Goal: Task Accomplishment & Management: Complete application form

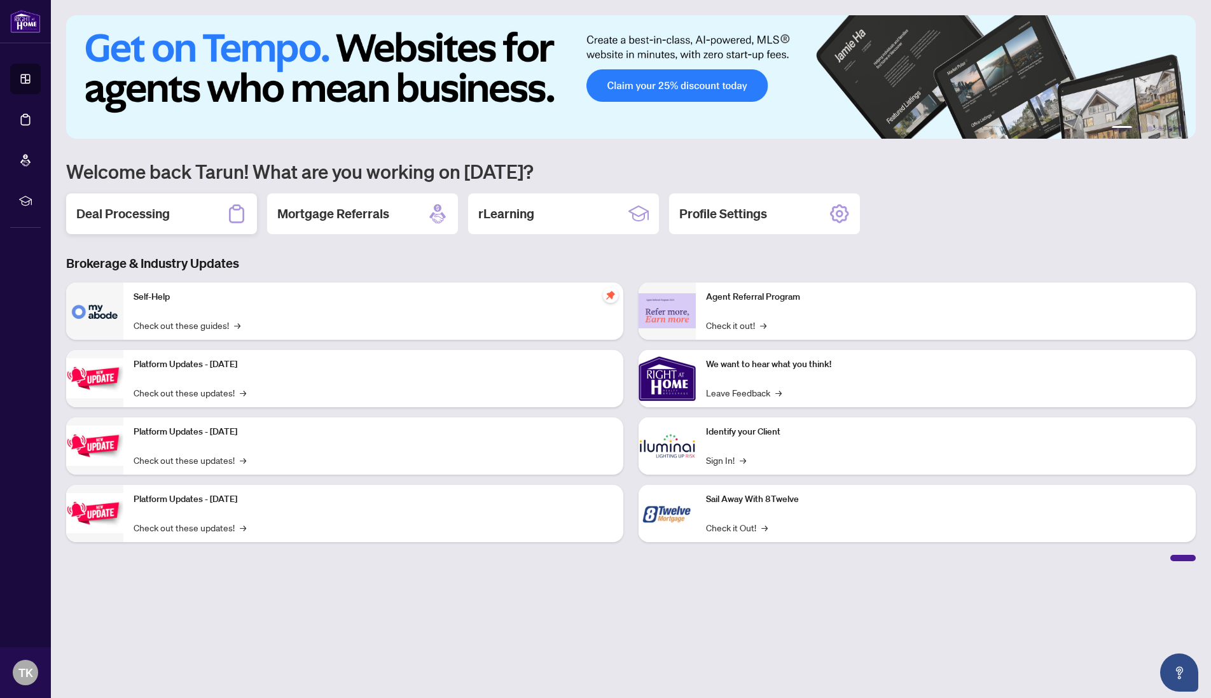
click at [93, 211] on h2 "Deal Processing" at bounding box center [123, 214] width 94 height 18
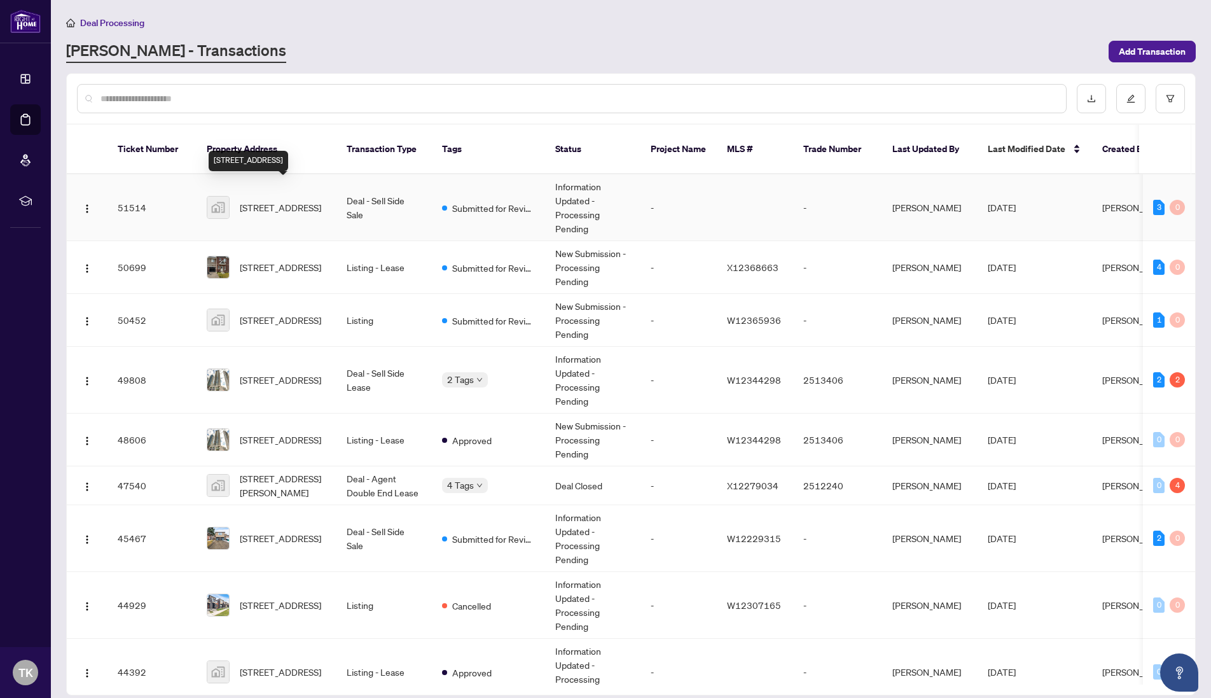
click at [298, 200] on span "[STREET_ADDRESS]" at bounding box center [280, 207] width 81 height 14
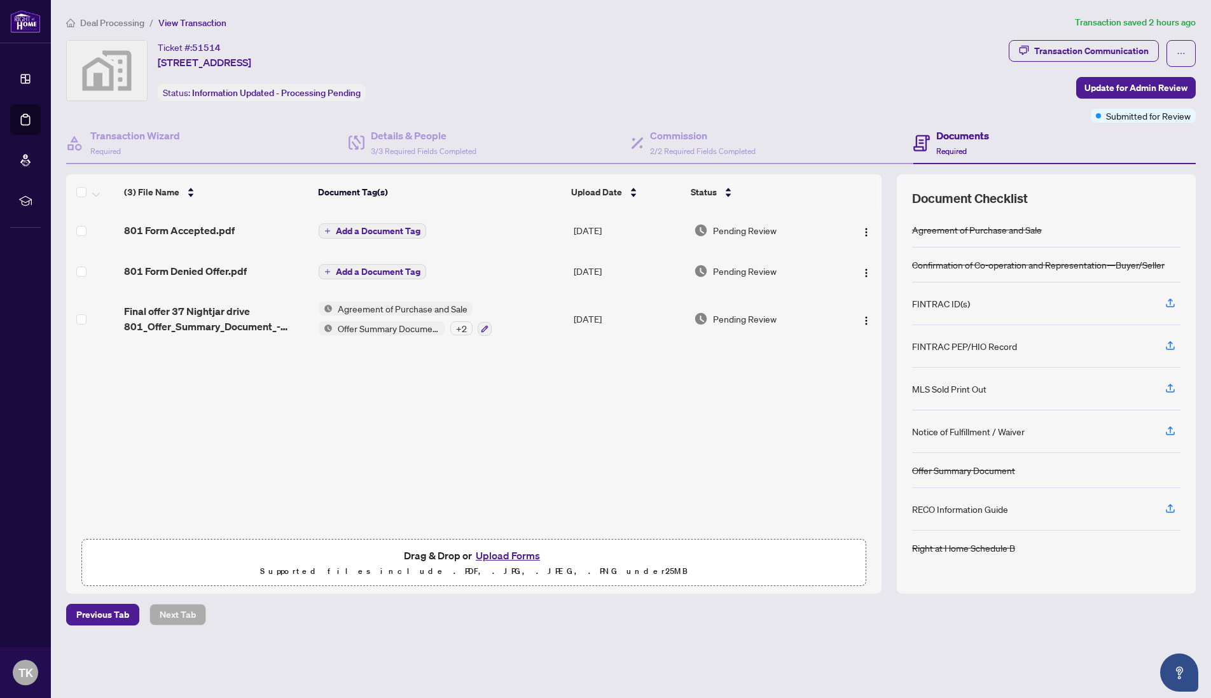
click at [495, 553] on button "Upload Forms" at bounding box center [508, 555] width 72 height 17
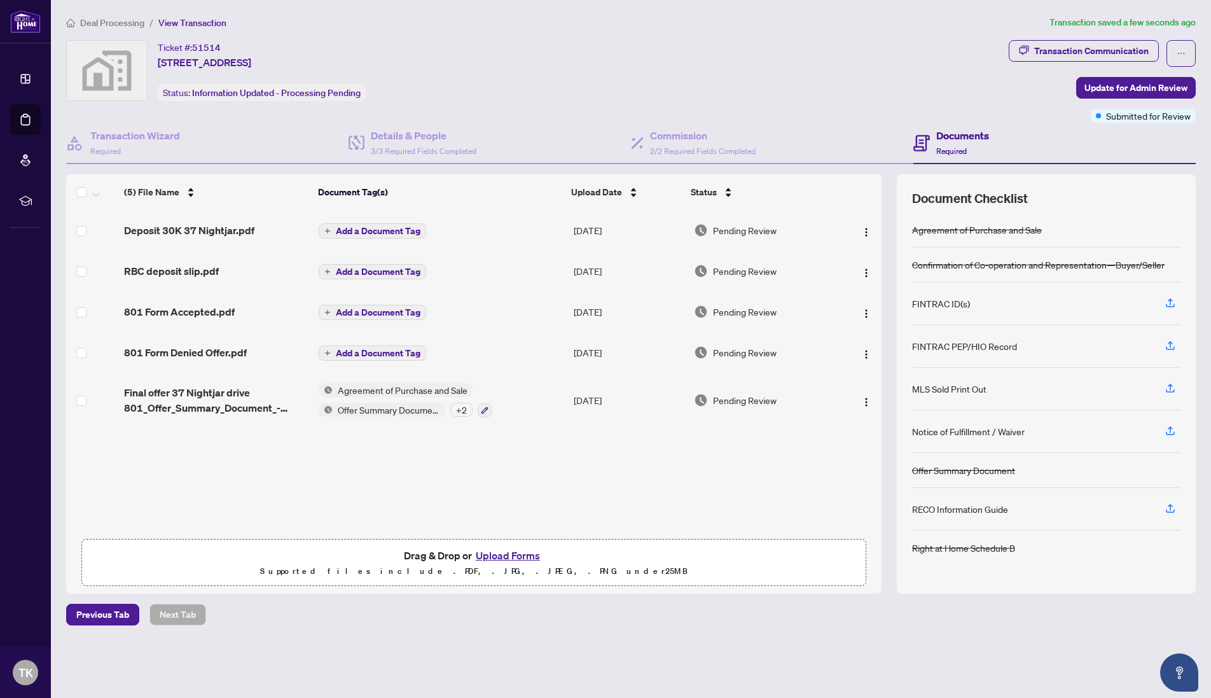
click at [372, 273] on span "Add a Document Tag" at bounding box center [378, 271] width 85 height 9
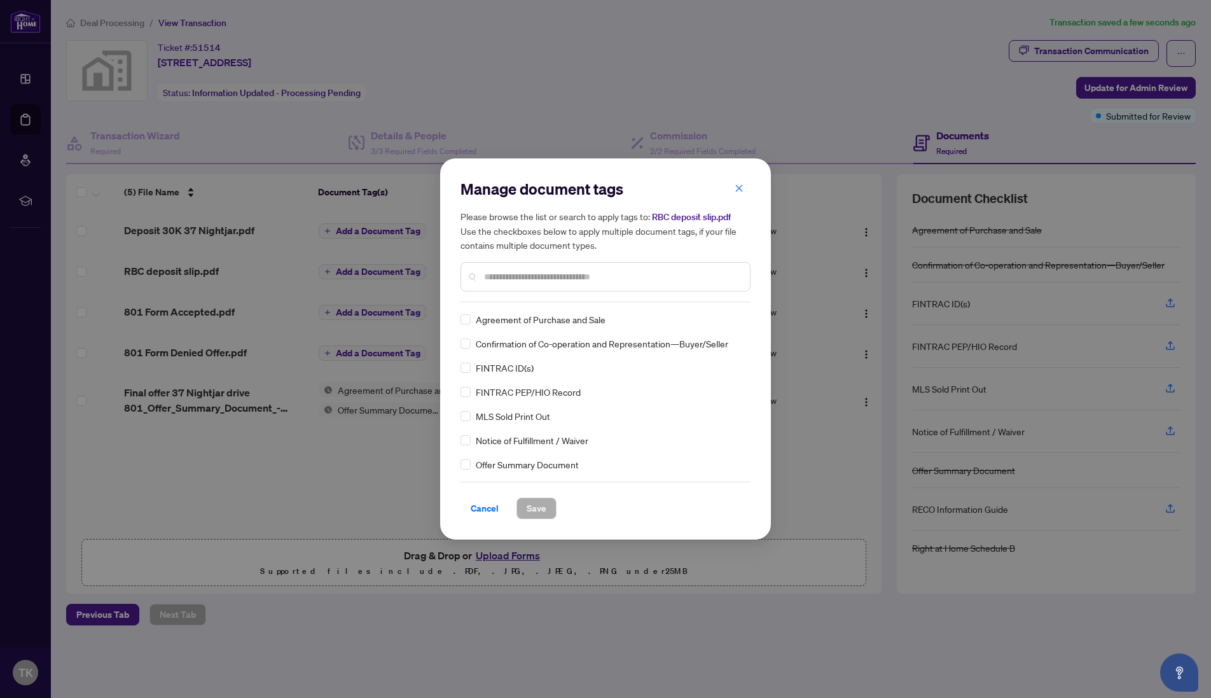
click at [493, 298] on div "Manage document tags Please browse the list or search to apply tags to: RBC dep…" at bounding box center [606, 240] width 290 height 123
click at [487, 277] on input "text" at bounding box center [612, 277] width 256 height 14
type input "******"
click at [533, 510] on span "Save" at bounding box center [537, 508] width 20 height 20
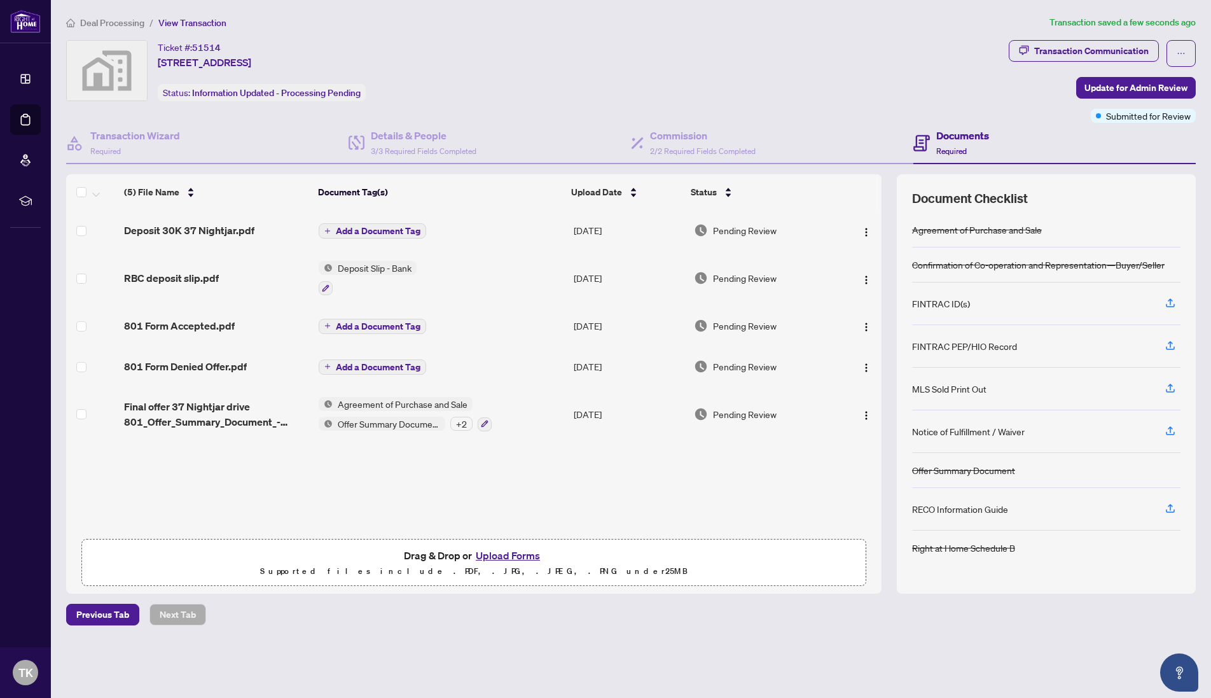
click at [376, 228] on span "Add a Document Tag" at bounding box center [378, 230] width 85 height 9
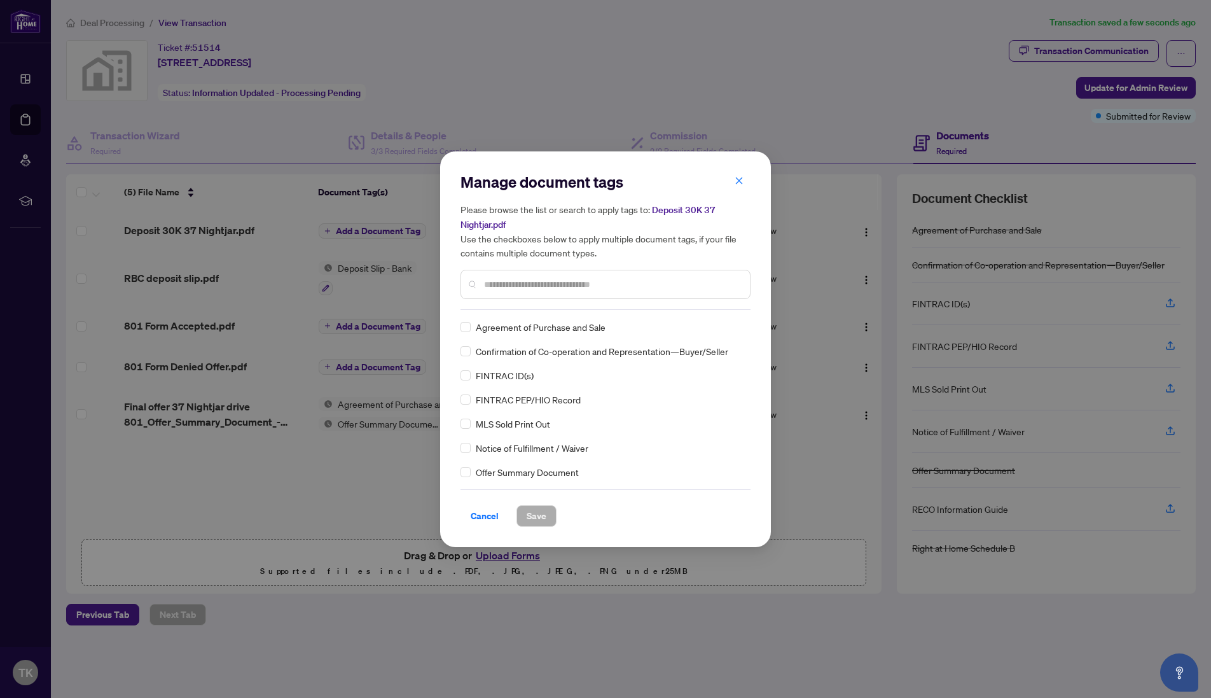
click at [503, 281] on input "text" at bounding box center [612, 284] width 256 height 14
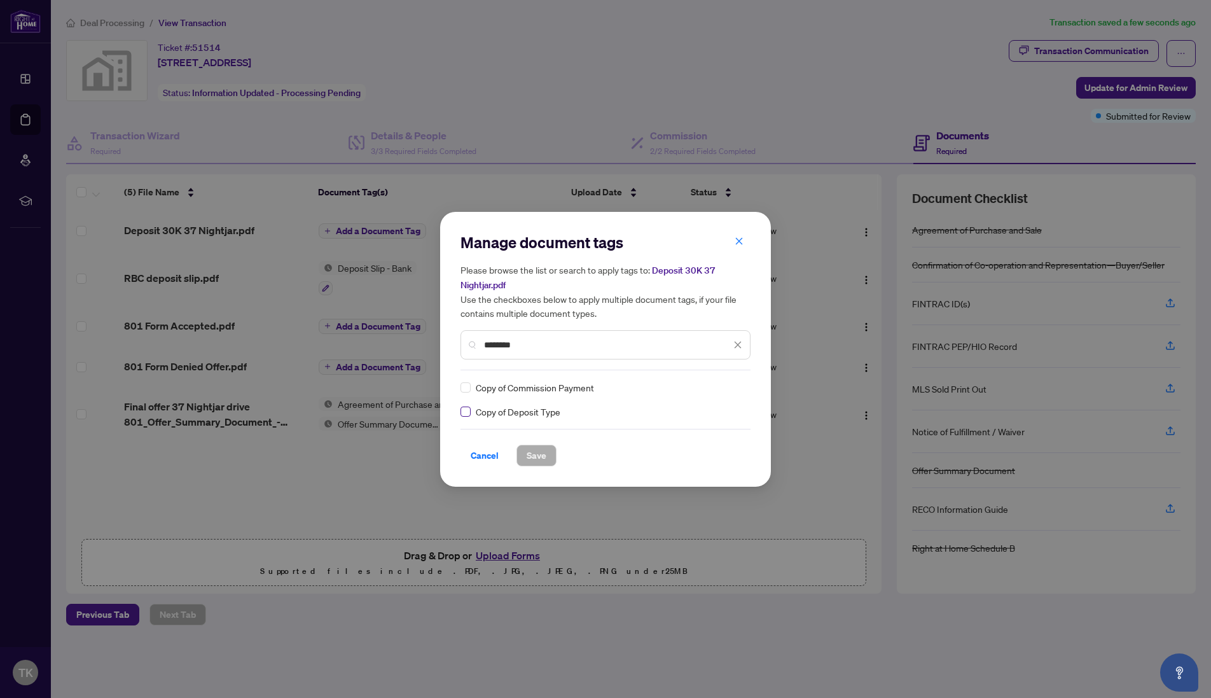
type input "*******"
click at [535, 450] on span "Save" at bounding box center [537, 455] width 20 height 20
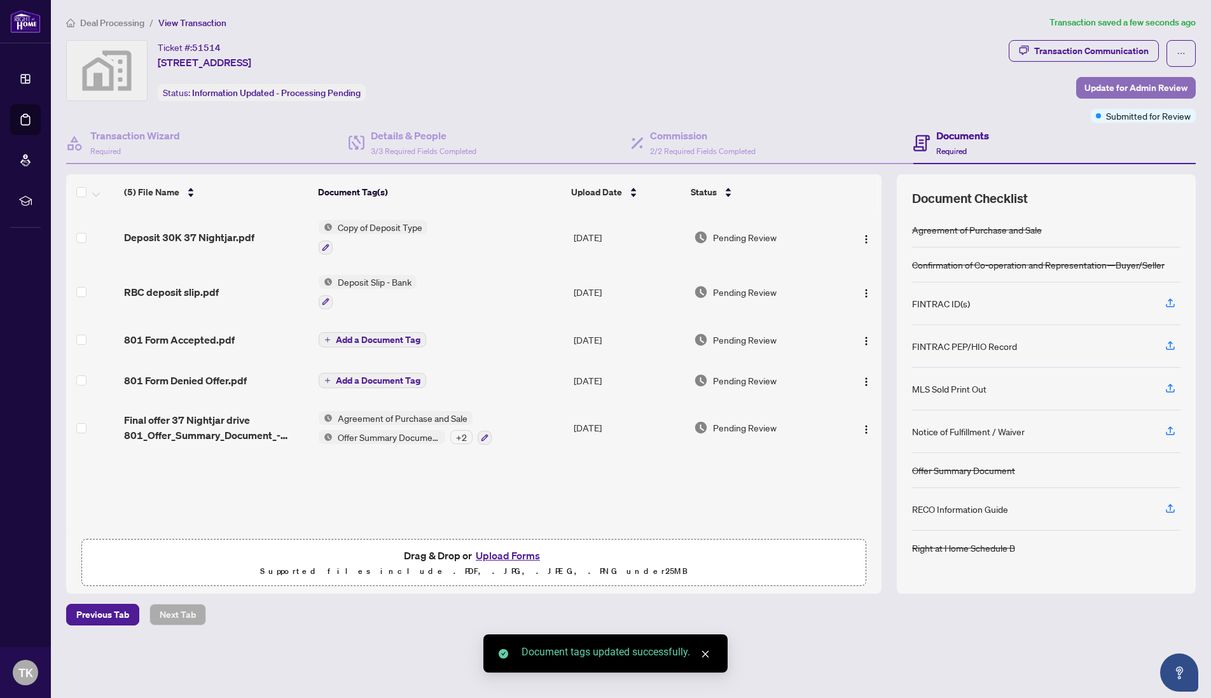
click at [1092, 88] on span "Update for Admin Review" at bounding box center [1136, 88] width 103 height 20
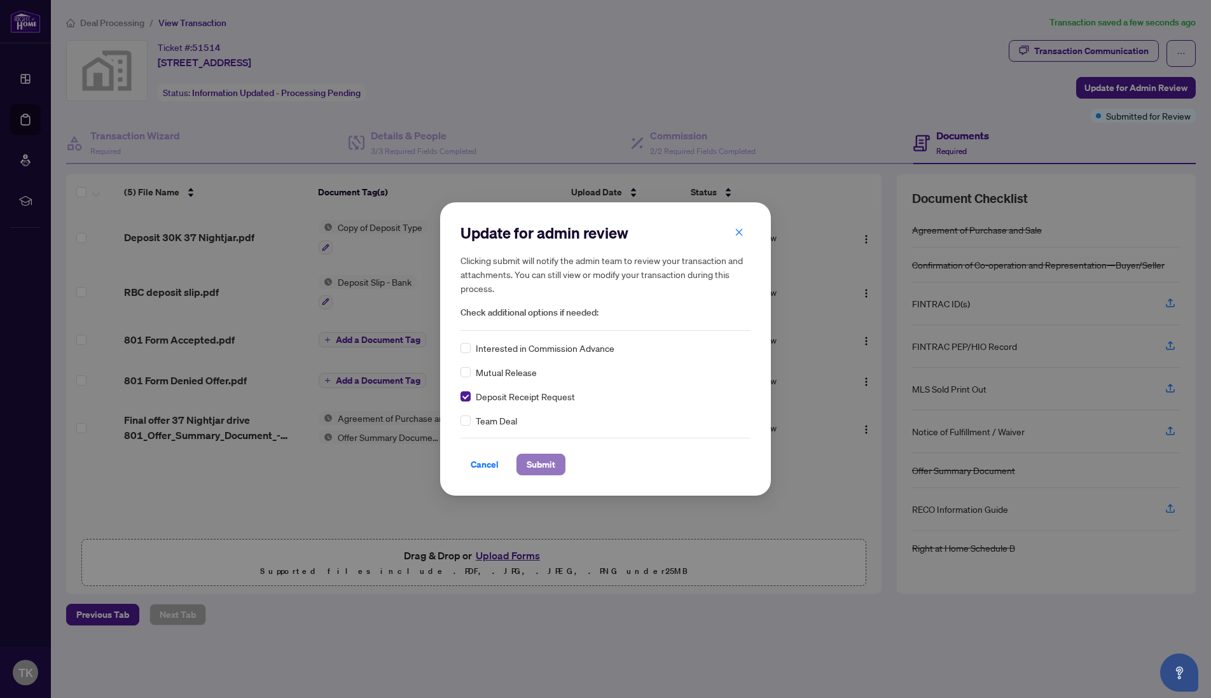
click at [542, 468] on span "Submit" at bounding box center [541, 464] width 29 height 20
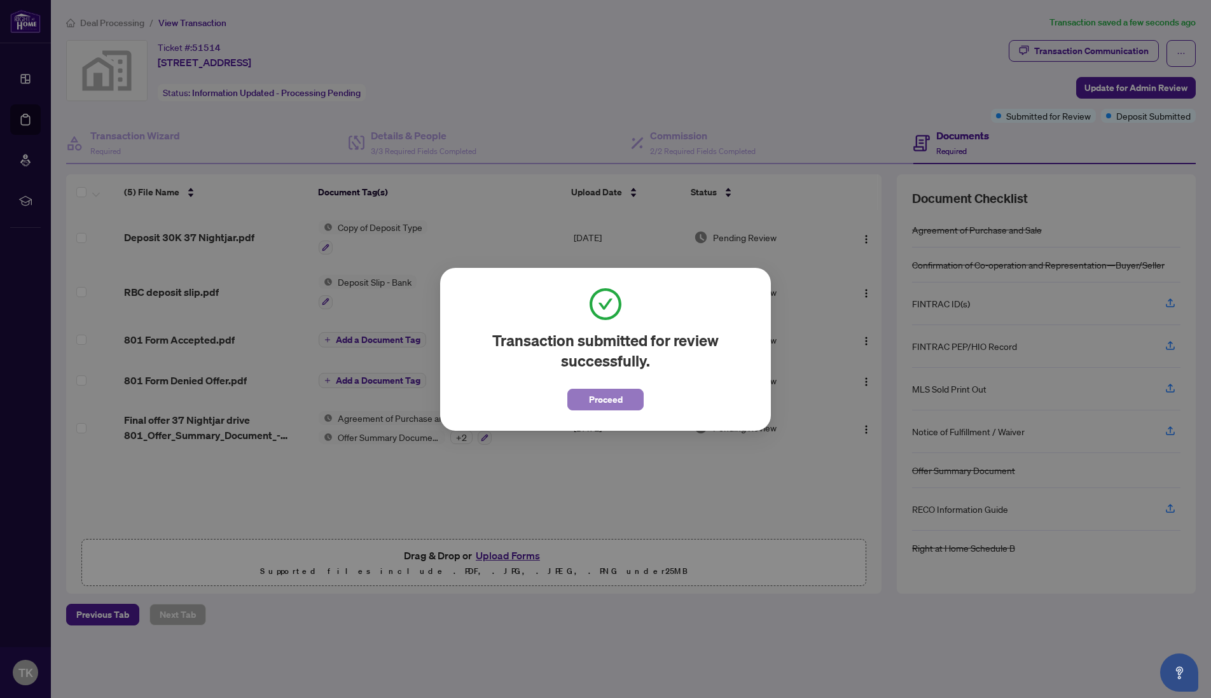
click at [605, 396] on span "Proceed" at bounding box center [606, 399] width 34 height 20
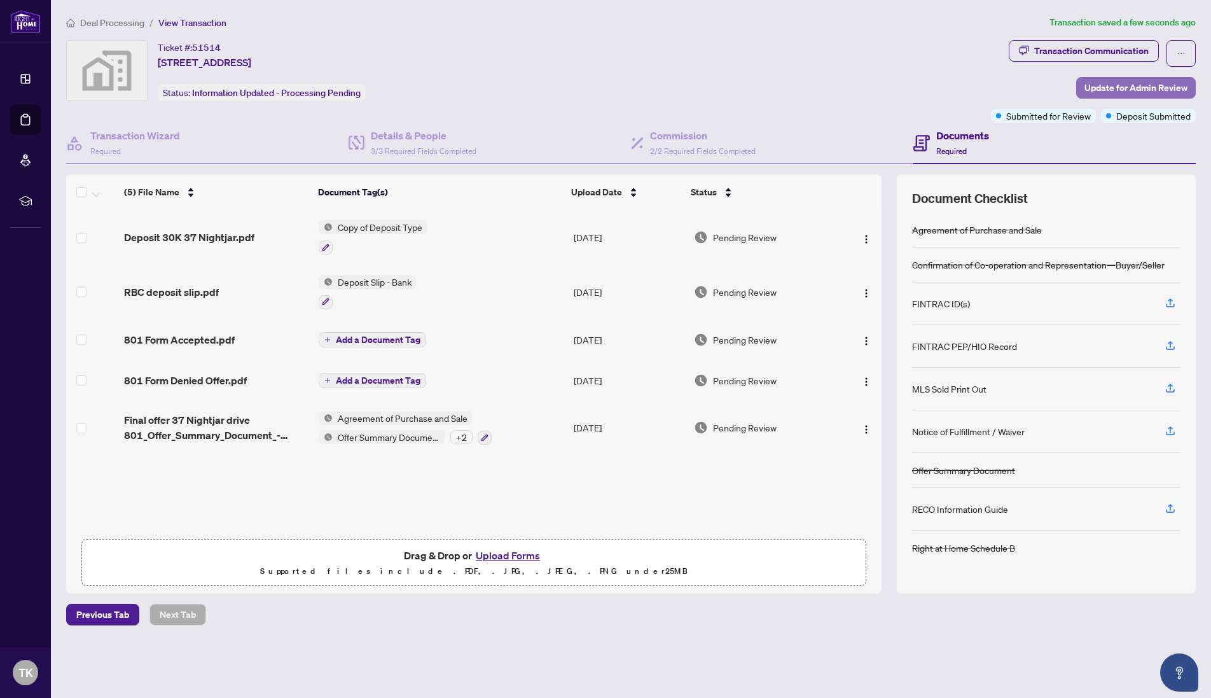
click at [1103, 91] on span "Update for Admin Review" at bounding box center [1136, 88] width 103 height 20
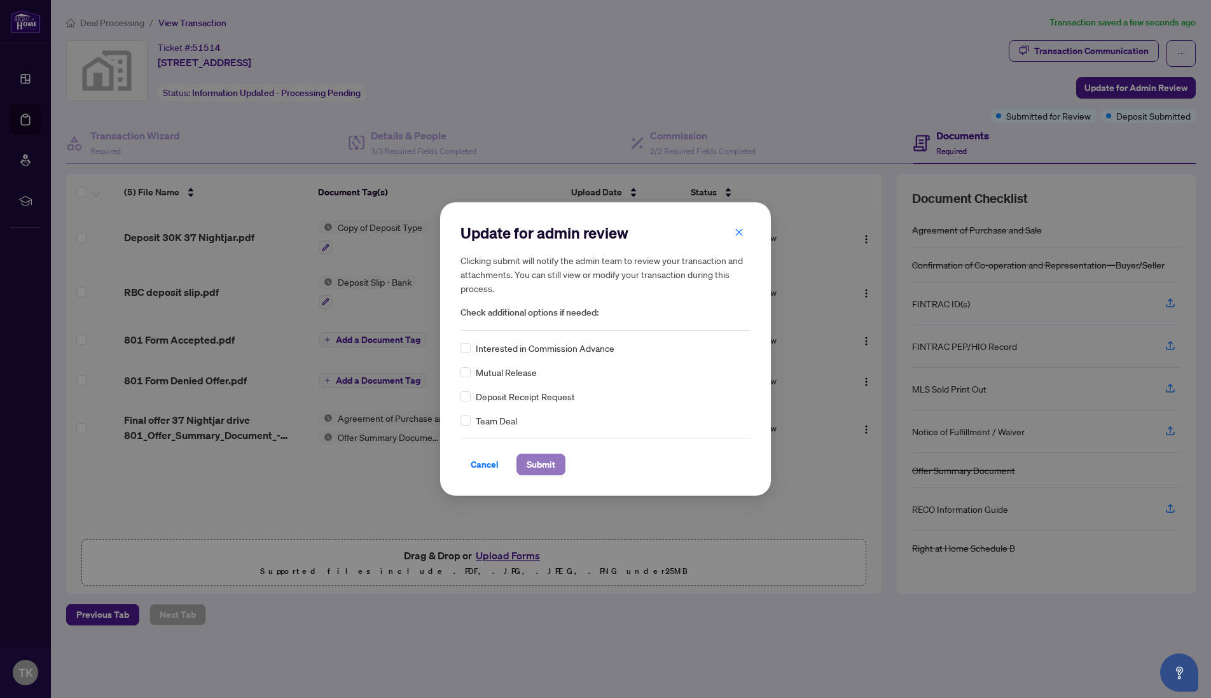
click at [542, 462] on span "Submit" at bounding box center [541, 464] width 29 height 20
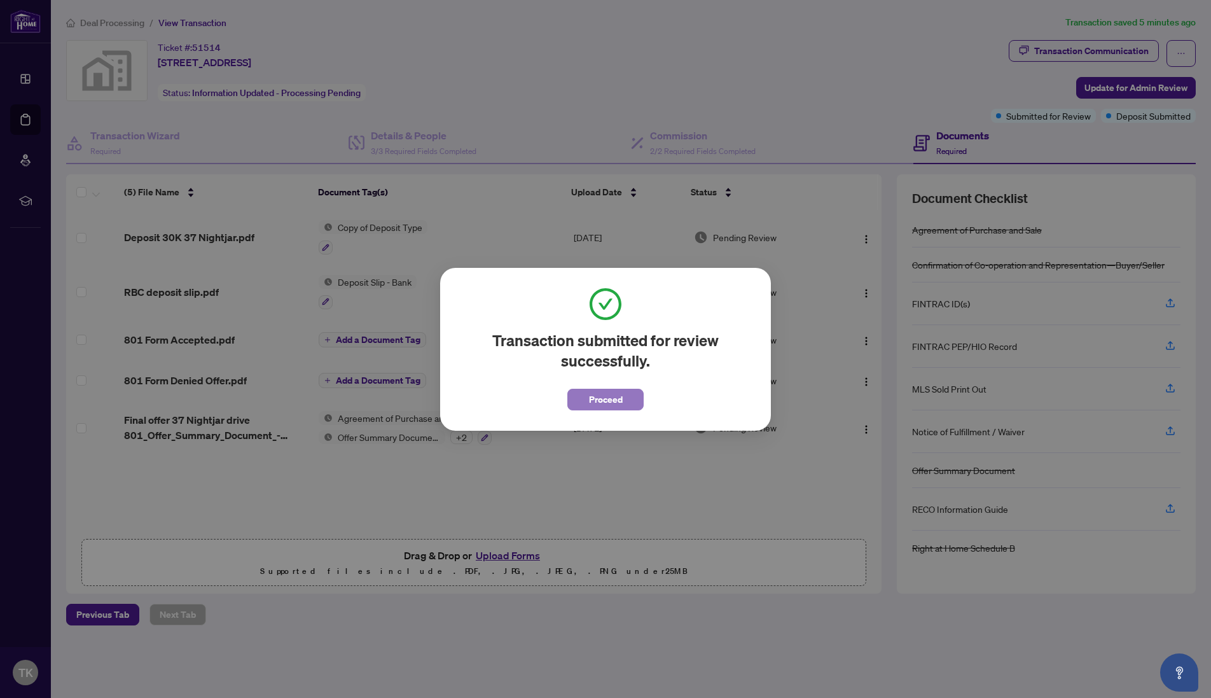
click at [618, 402] on span "Proceed" at bounding box center [606, 399] width 34 height 20
